Goal: Task Accomplishment & Management: Manage account settings

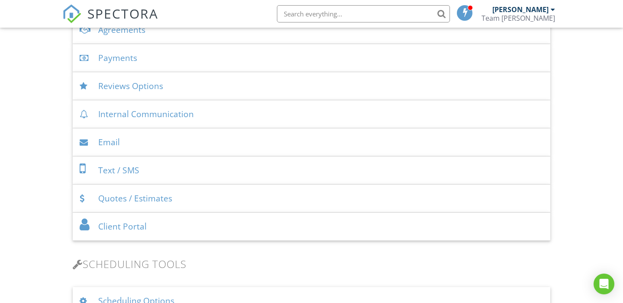
scroll to position [333, 0]
click at [144, 226] on div "Client Portal" at bounding box center [311, 225] width 477 height 28
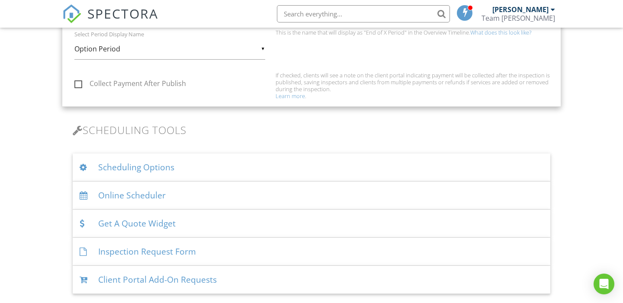
scroll to position [665, 0]
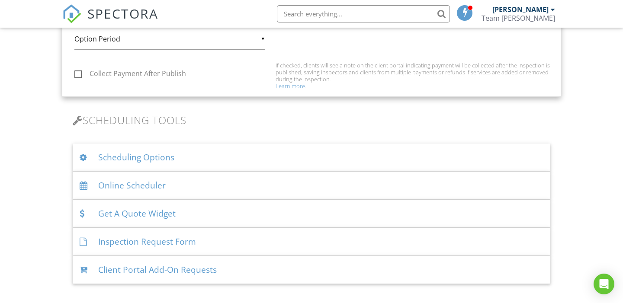
click at [158, 157] on div "Scheduling Options" at bounding box center [311, 158] width 477 height 28
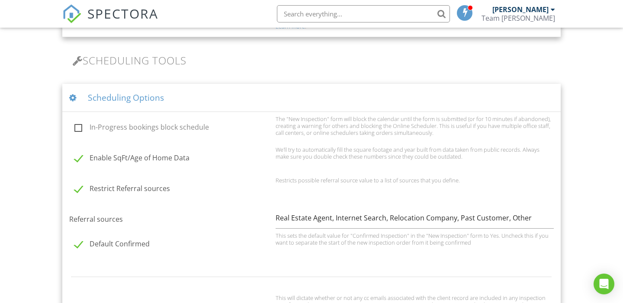
scroll to position [677, 0]
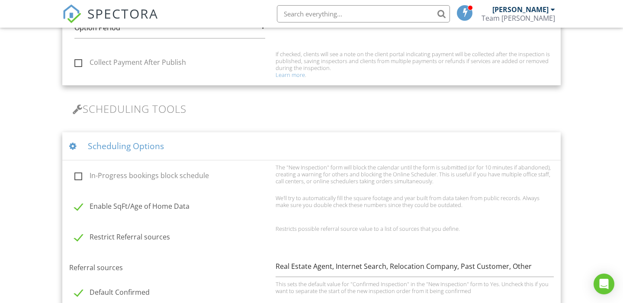
click at [139, 146] on div "Scheduling Options" at bounding box center [311, 146] width 498 height 28
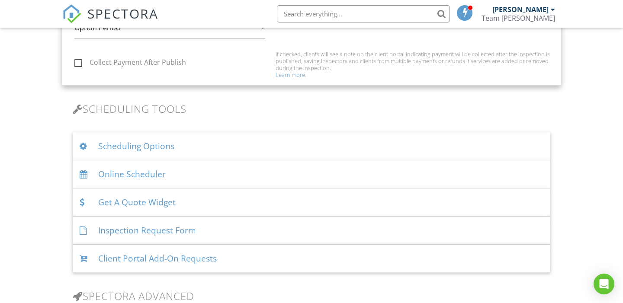
click at [140, 171] on div "Online Scheduler" at bounding box center [311, 174] width 477 height 28
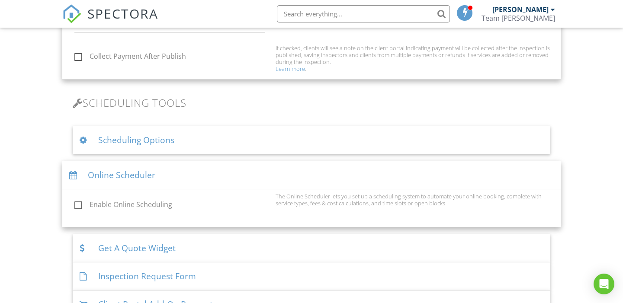
scroll to position [682, 0]
click at [78, 205] on label "Enable Online Scheduling" at bounding box center [172, 206] width 196 height 11
click at [75, 205] on input "Enable Online Scheduling" at bounding box center [72, 207] width 6 height 6
checkbox input "true"
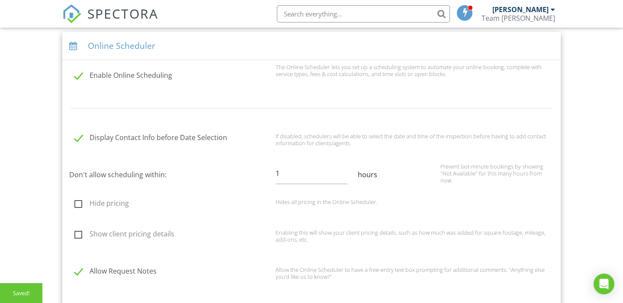
scroll to position [816, 0]
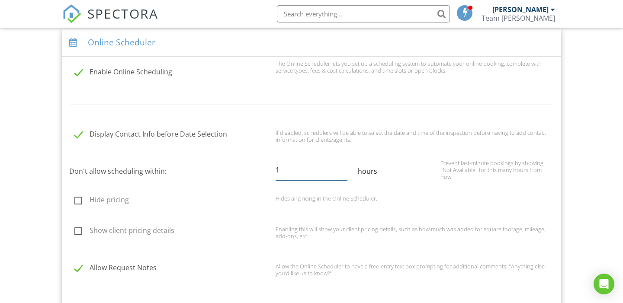
click at [287, 170] on input "1" at bounding box center [311, 170] width 72 height 21
type input "4"
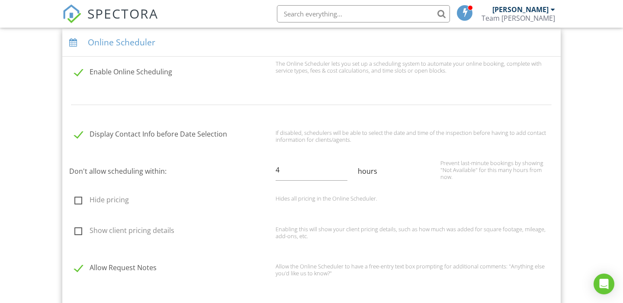
click at [79, 198] on label "Hide pricing" at bounding box center [172, 201] width 196 height 11
click at [75, 198] on input "Hide pricing" at bounding box center [72, 201] width 6 height 6
checkbox input "true"
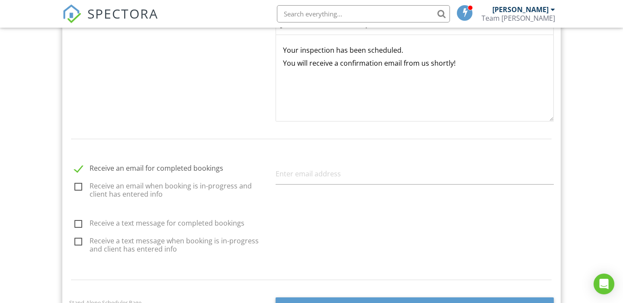
scroll to position [1134, 0]
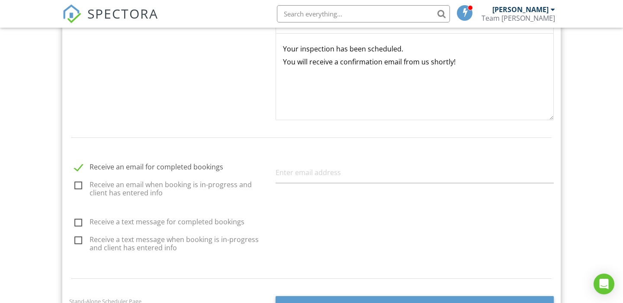
click at [78, 184] on label "Receive an email when booking is in-progress and client has entered info" at bounding box center [172, 186] width 196 height 11
click at [75, 184] on input "Receive an email when booking is in-progress and client has entered info" at bounding box center [72, 187] width 6 height 6
checkbox input "true"
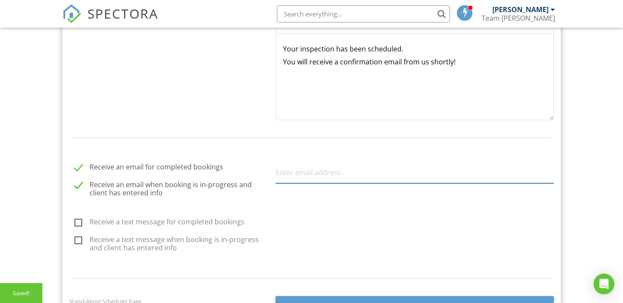
click at [310, 176] on input "text" at bounding box center [414, 172] width 278 height 21
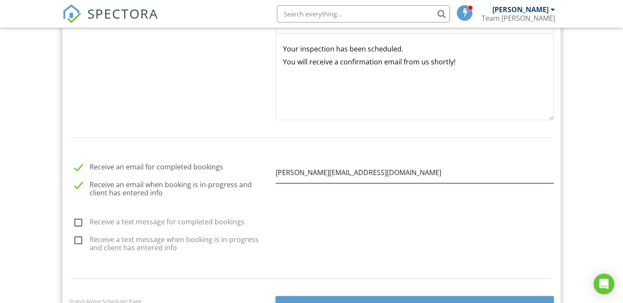
type input "[PERSON_NAME][EMAIL_ADDRESS][DOMAIN_NAME]"
click at [81, 218] on label "Receive a text message for completed bookings" at bounding box center [172, 223] width 196 height 11
click at [75, 221] on input "Receive a text message for completed bookings" at bounding box center [72, 224] width 6 height 6
checkbox input "true"
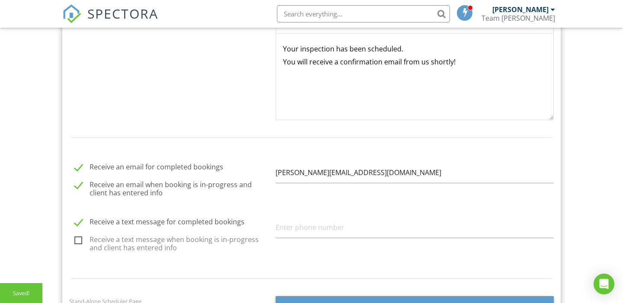
click at [80, 183] on label "Receive an email when booking is in-progress and client has entered info" at bounding box center [172, 186] width 196 height 11
checkbox input "false"
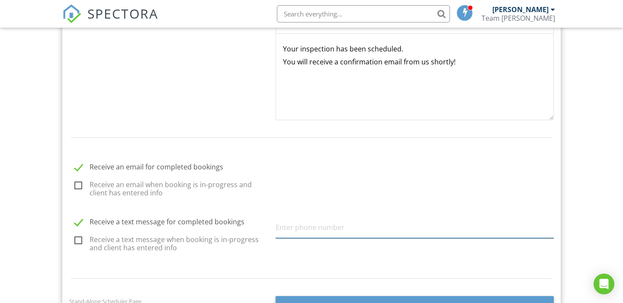
click at [303, 229] on input "text" at bounding box center [414, 227] width 278 height 21
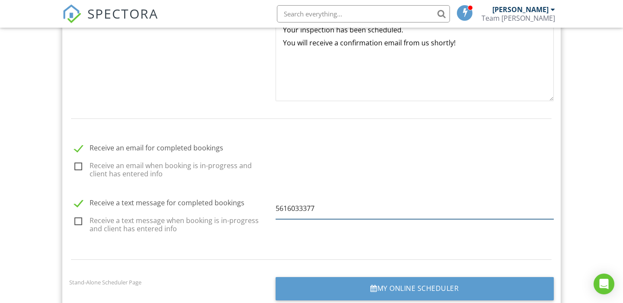
scroll to position [1158, 0]
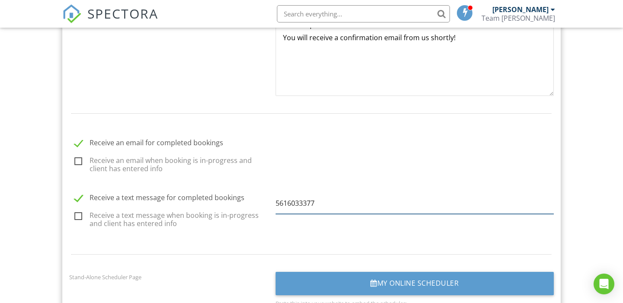
type input "5616033377"
click at [81, 215] on label "Receive a text message when booking is in-progress and client has entered info" at bounding box center [172, 216] width 196 height 11
click at [75, 215] on input "Receive a text message when booking is in-progress and client has entered info" at bounding box center [72, 218] width 6 height 6
checkbox input "true"
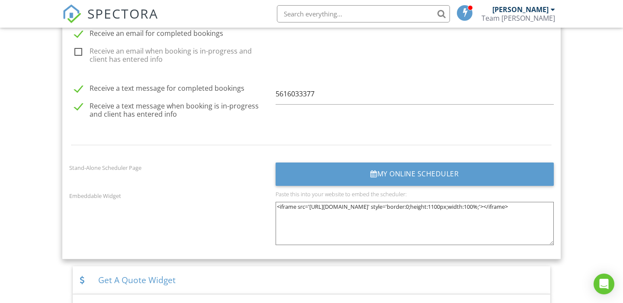
scroll to position [1270, 0]
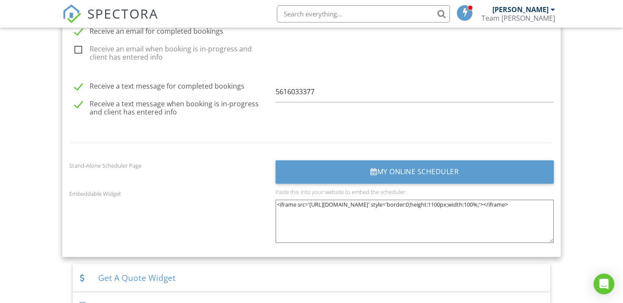
click at [451, 211] on textarea "<iframe src='[URL][DOMAIN_NAME]' style='border:0;height:1100px;width:100%;'></i…" at bounding box center [414, 221] width 278 height 43
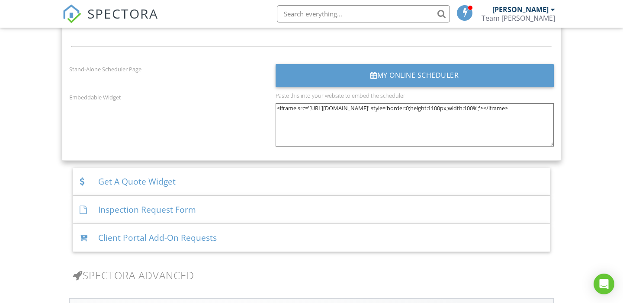
scroll to position [1368, 0]
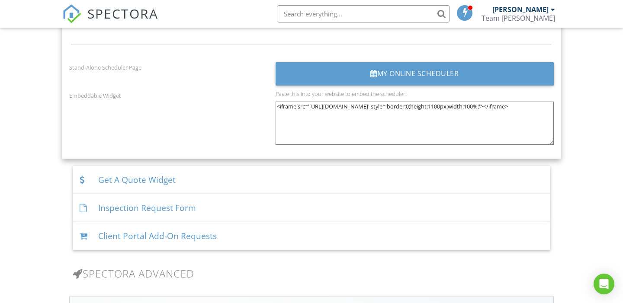
click at [173, 238] on div "Client Portal Add-On Requests" at bounding box center [311, 236] width 477 height 28
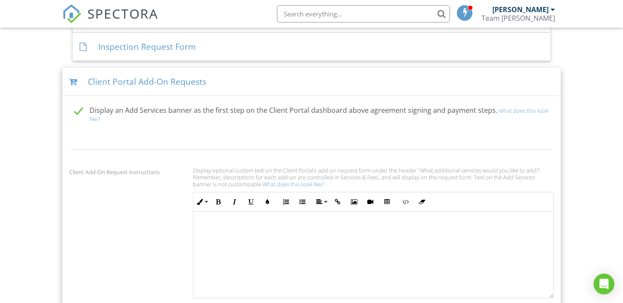
scroll to position [861, 0]
